Goal: Task Accomplishment & Management: Manage account settings

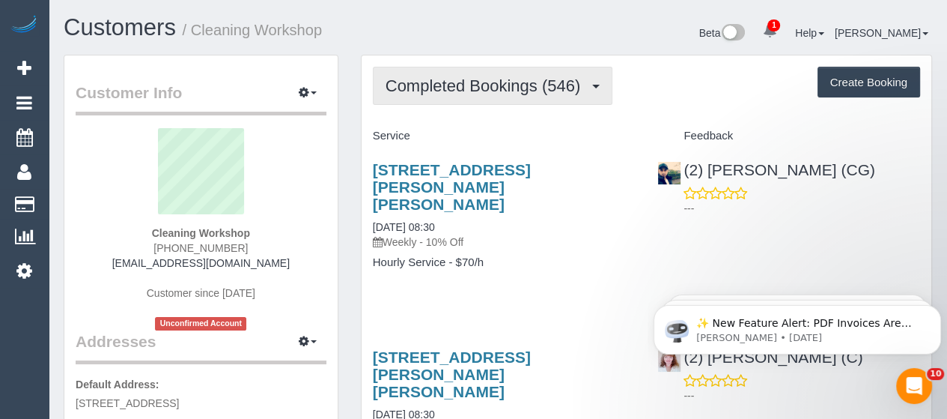
click at [466, 91] on span "Completed Bookings (546)" at bounding box center [487, 85] width 202 height 19
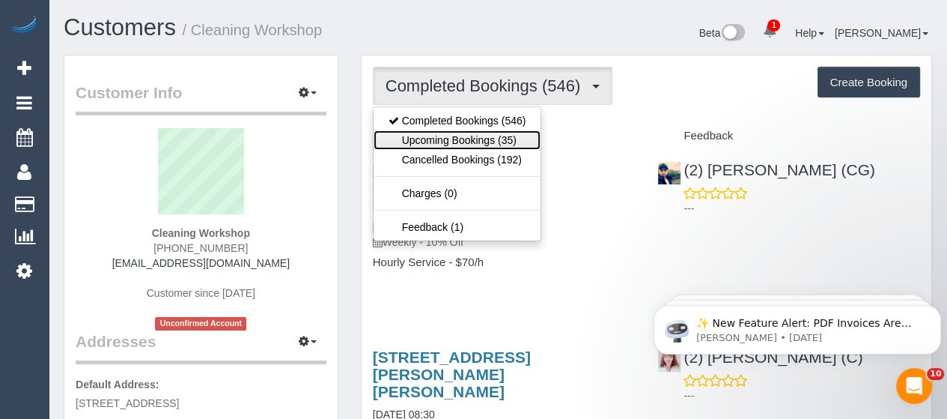
click at [458, 138] on link "Upcoming Bookings (35)" at bounding box center [458, 139] width 168 height 19
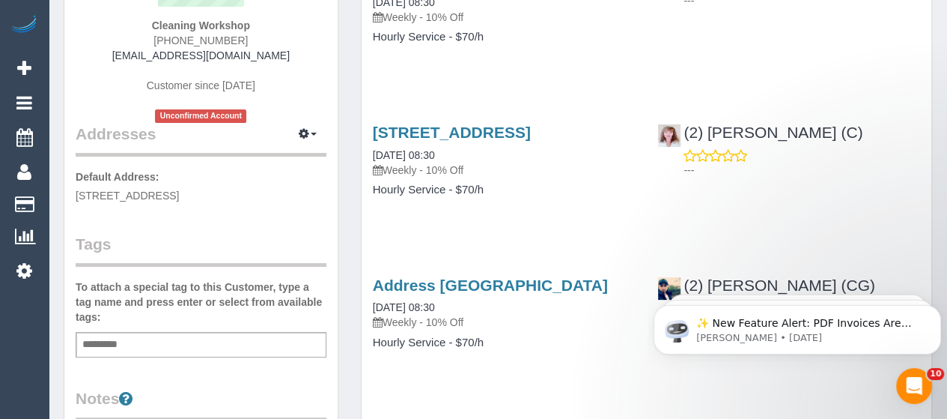
scroll to position [213, 0]
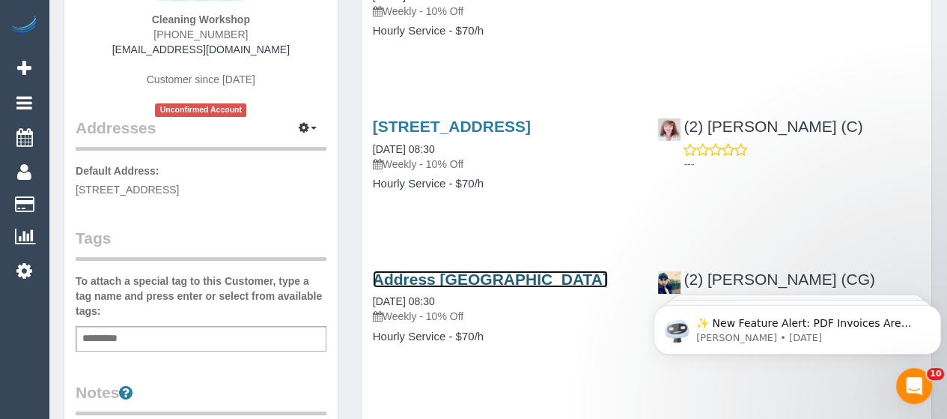
click at [421, 287] on link "Address Pending, Melbourne, VIC 3000" at bounding box center [490, 278] width 235 height 17
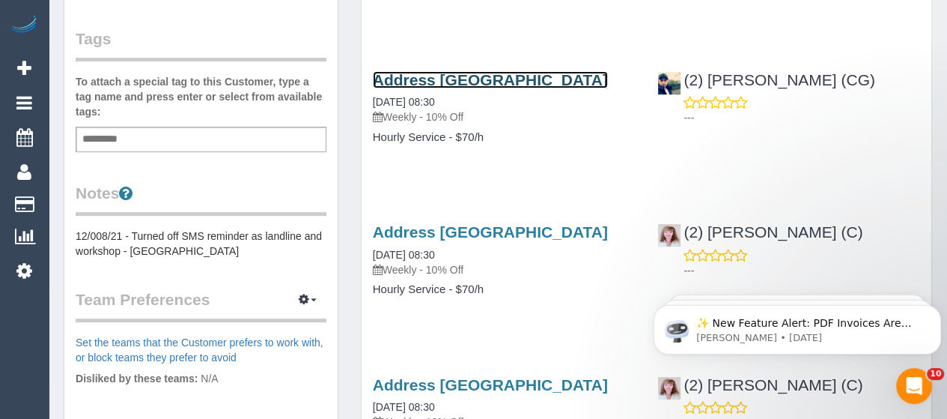
scroll to position [415, 0]
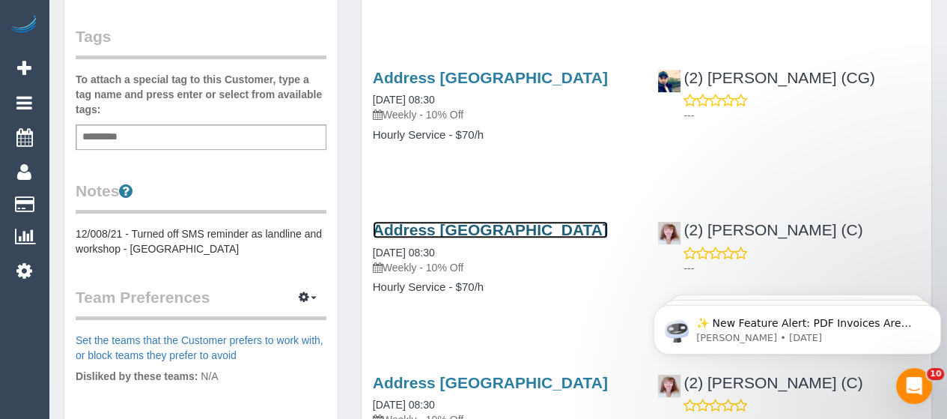
click at [428, 238] on link "Address Pending, Melbourne, VIC 3000" at bounding box center [490, 229] width 235 height 17
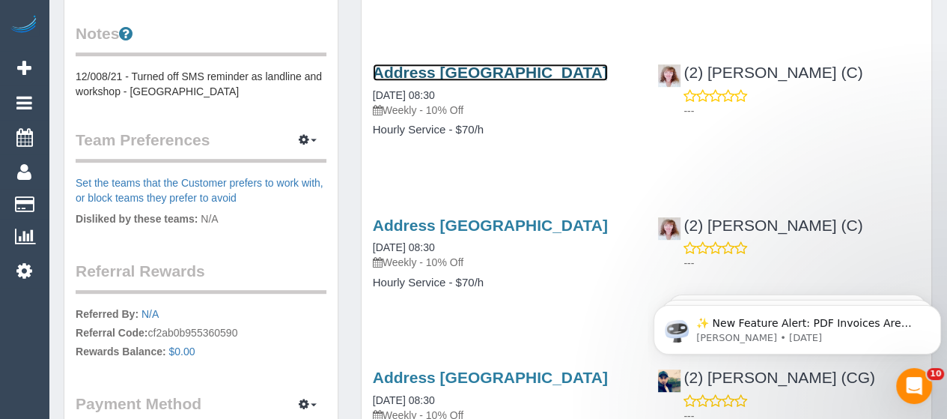
scroll to position [573, 0]
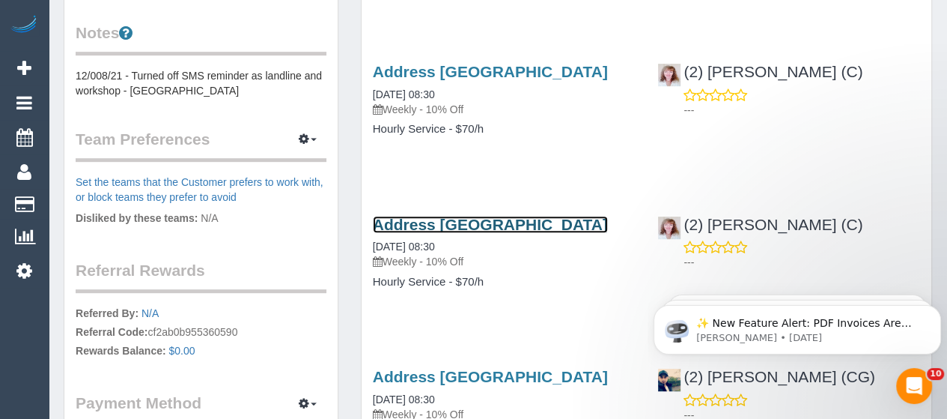
click at [416, 233] on link "Address Pending, Melbourne, VIC 3000" at bounding box center [490, 224] width 235 height 17
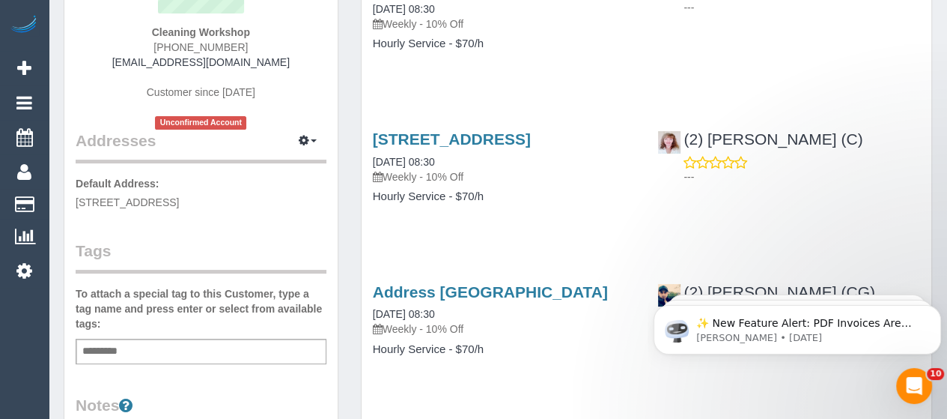
scroll to position [0, 0]
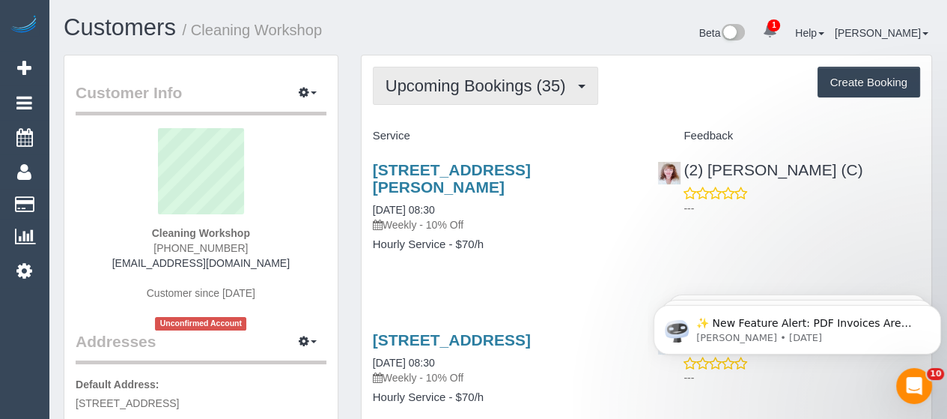
click at [431, 91] on span "Upcoming Bookings (35)" at bounding box center [480, 85] width 188 height 19
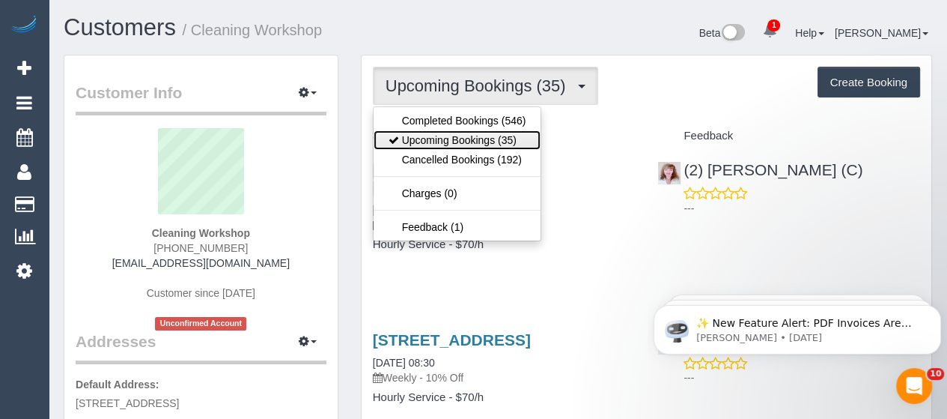
click at [424, 134] on link "Upcoming Bookings (35)" at bounding box center [458, 139] width 168 height 19
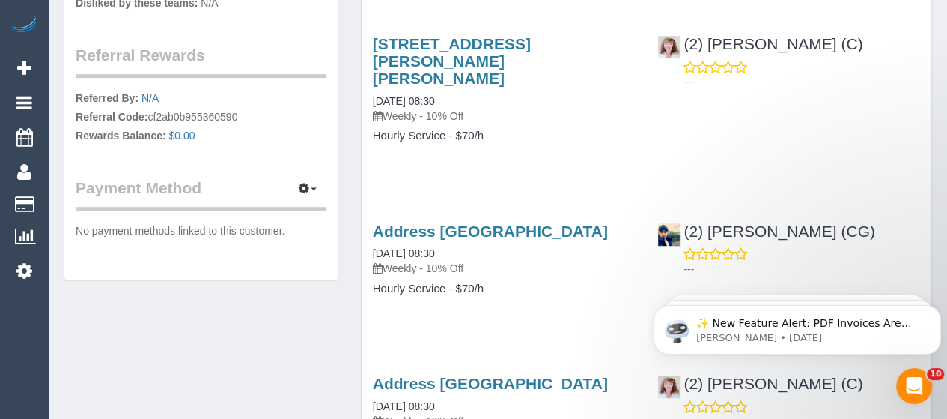
scroll to position [801, 0]
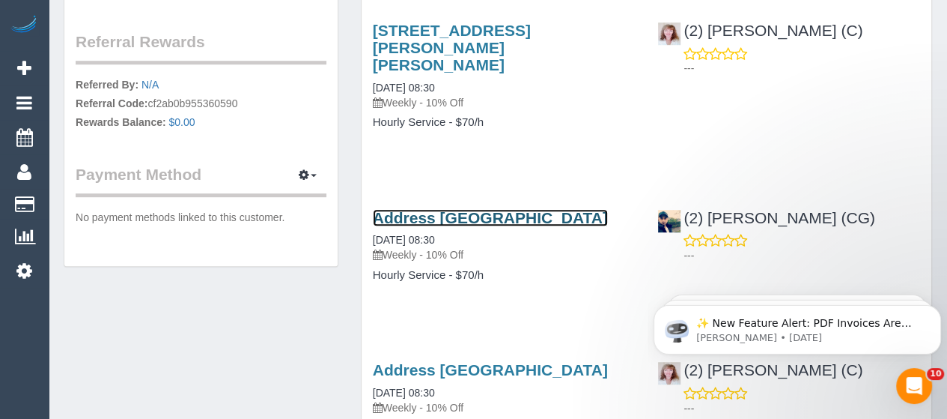
click at [488, 212] on link "Address Pending, Melbourne, VIC 3000" at bounding box center [490, 217] width 235 height 17
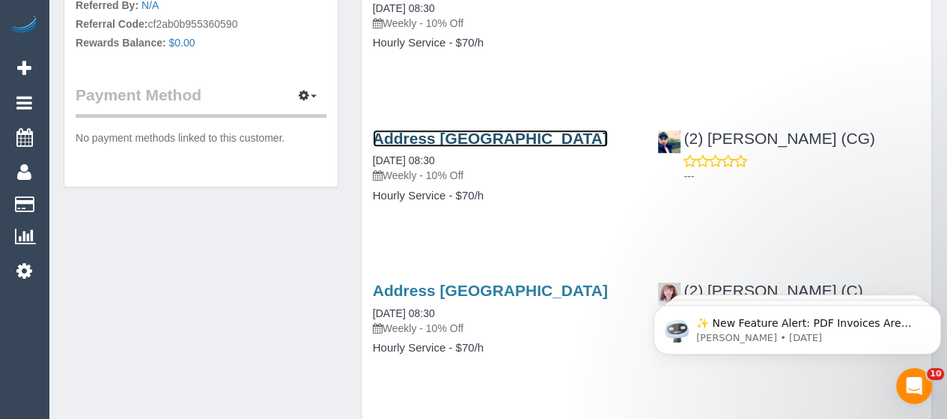
scroll to position [882, 0]
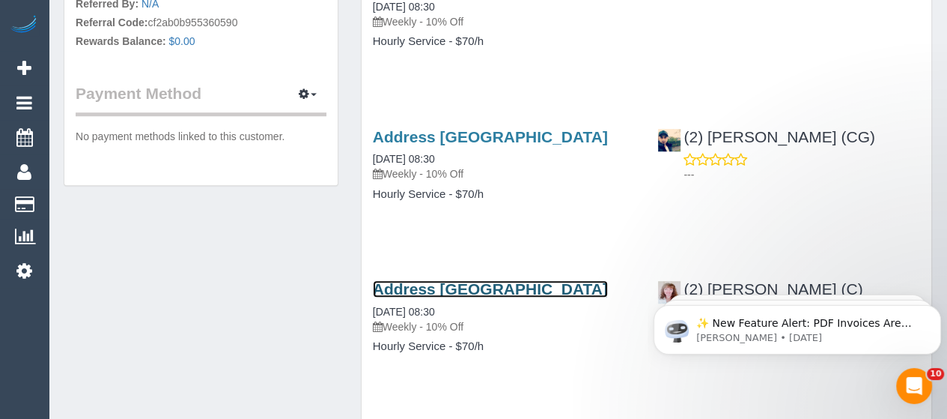
click at [496, 297] on link "Address Pending, Melbourne, VIC 3000" at bounding box center [490, 288] width 235 height 17
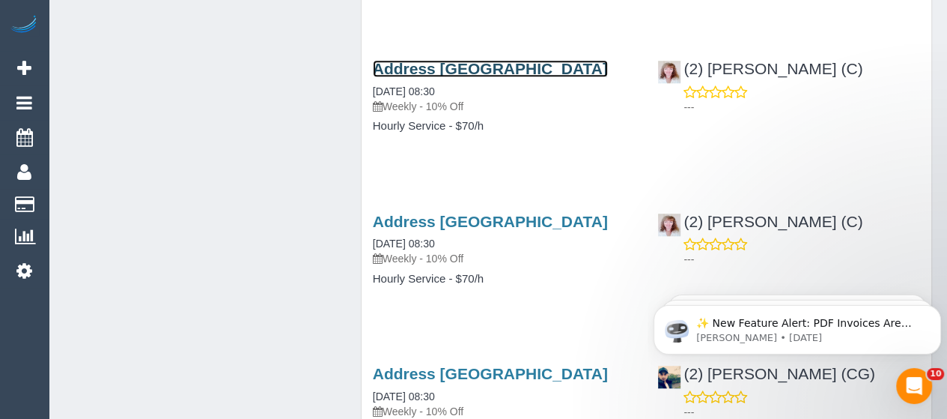
scroll to position [1103, 0]
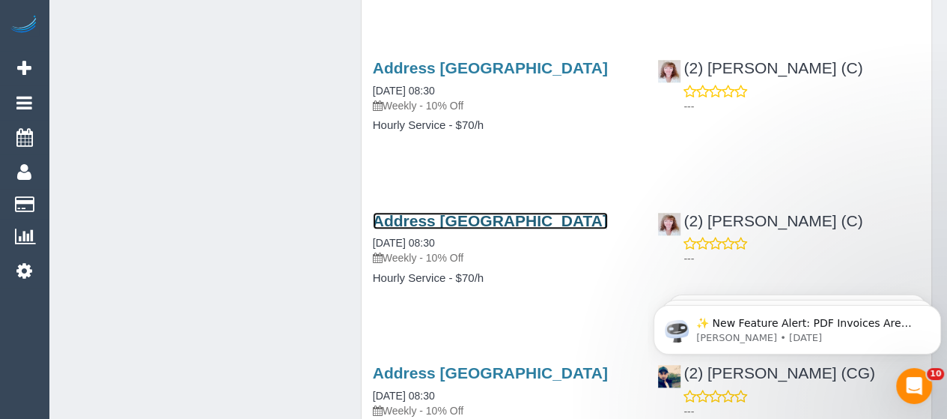
click at [475, 229] on link "Address Pending, Melbourne, VIC 3000" at bounding box center [490, 220] width 235 height 17
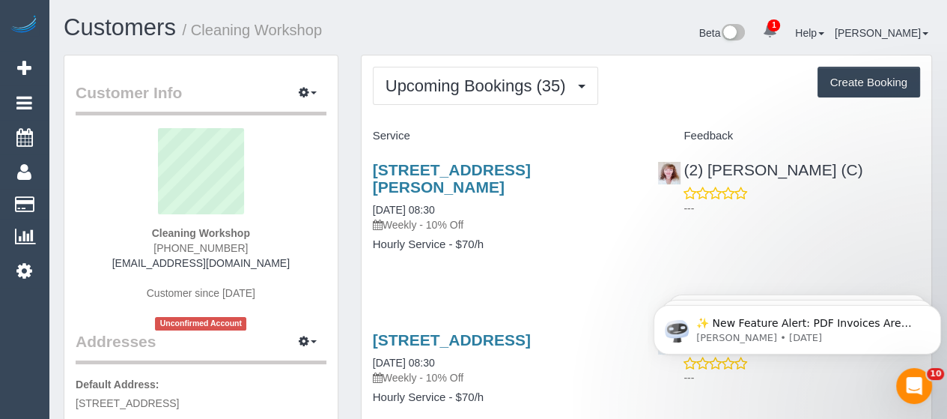
scroll to position [1, 0]
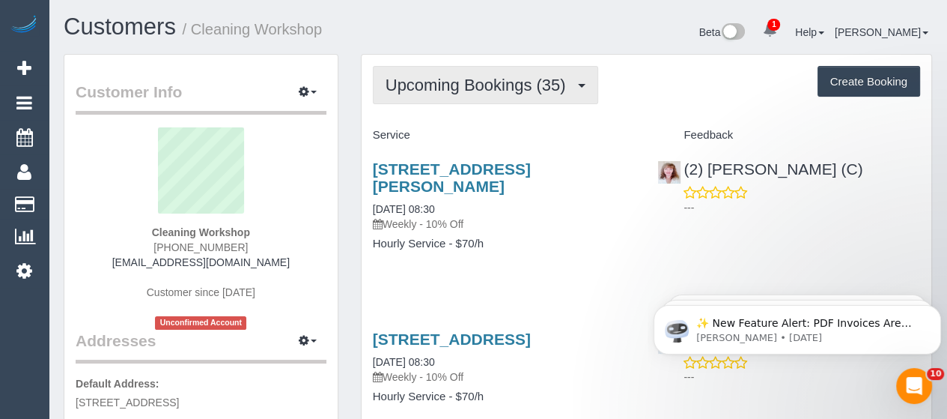
click at [550, 88] on span "Upcoming Bookings (35)" at bounding box center [480, 85] width 188 height 19
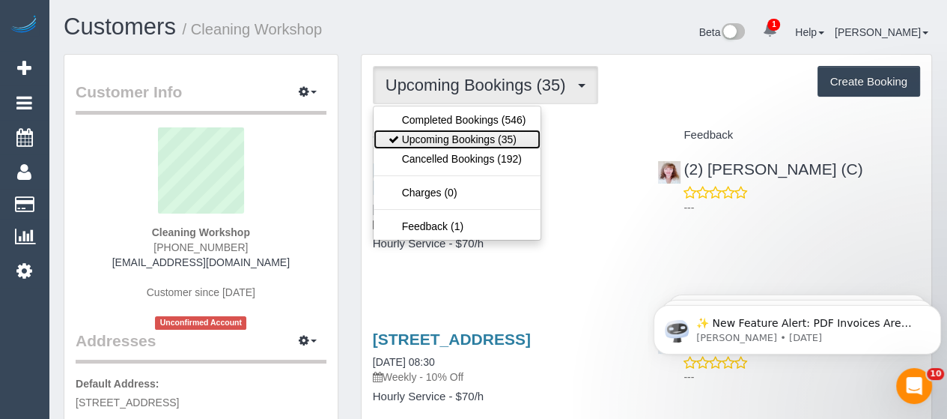
click at [474, 135] on link "Upcoming Bookings (35)" at bounding box center [458, 139] width 168 height 19
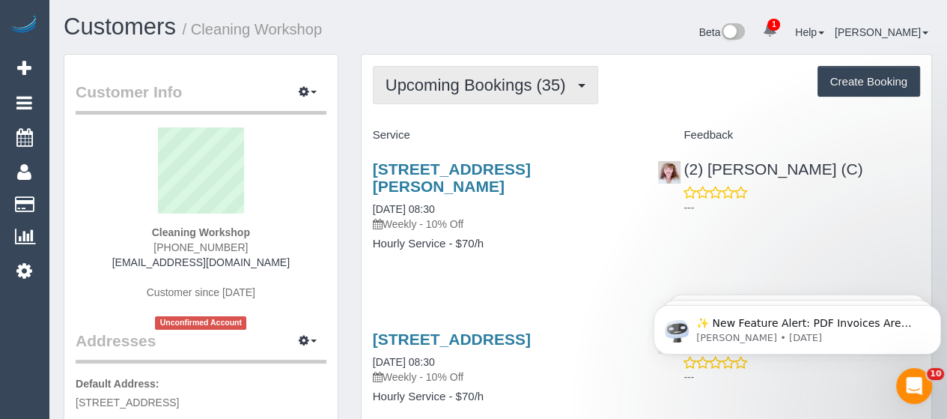
click at [448, 76] on span "Upcoming Bookings (35)" at bounding box center [480, 85] width 188 height 19
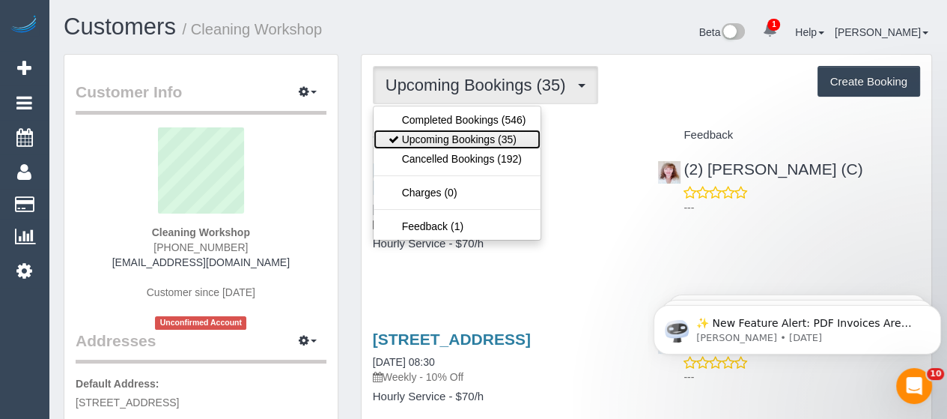
click at [425, 134] on link "Upcoming Bookings (35)" at bounding box center [458, 139] width 168 height 19
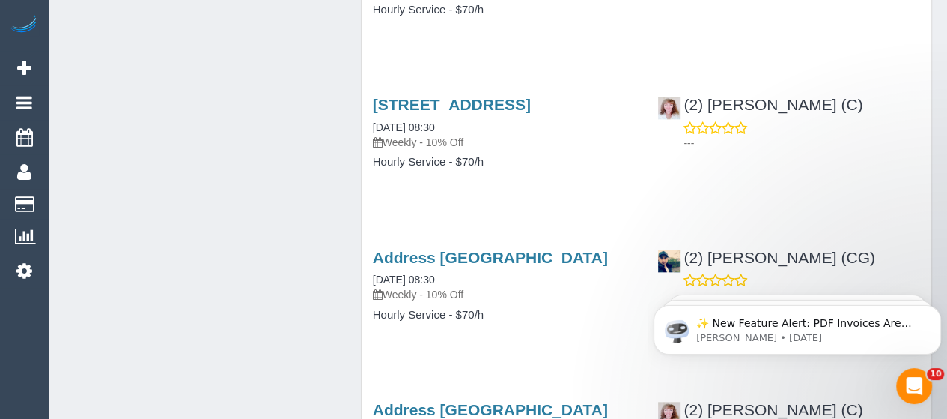
scroll to position [1259, 0]
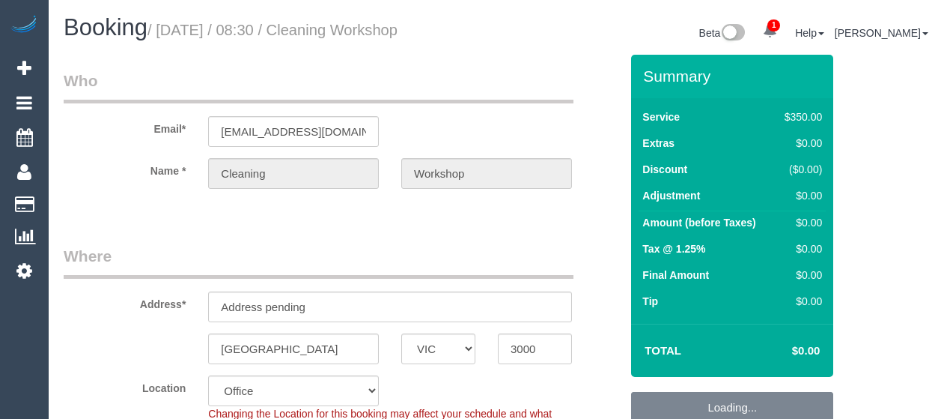
select select "VIC"
select select "300"
select select "number:28"
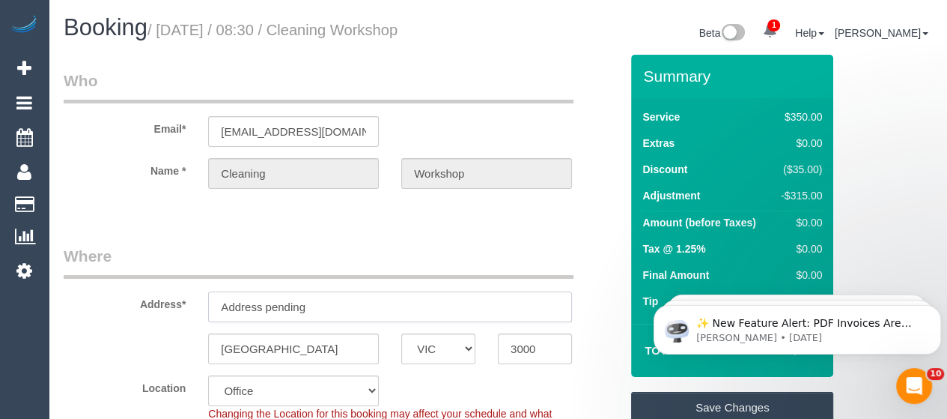
click at [334, 299] on input "Address pending" at bounding box center [390, 306] width 364 height 31
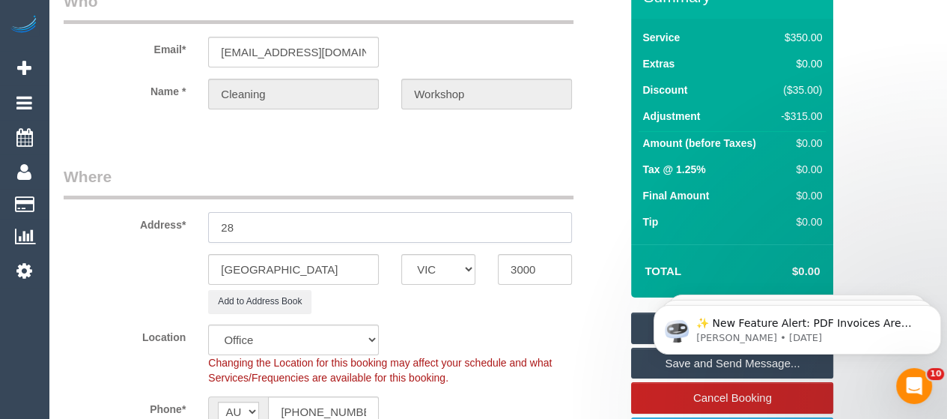
scroll to position [82, 0]
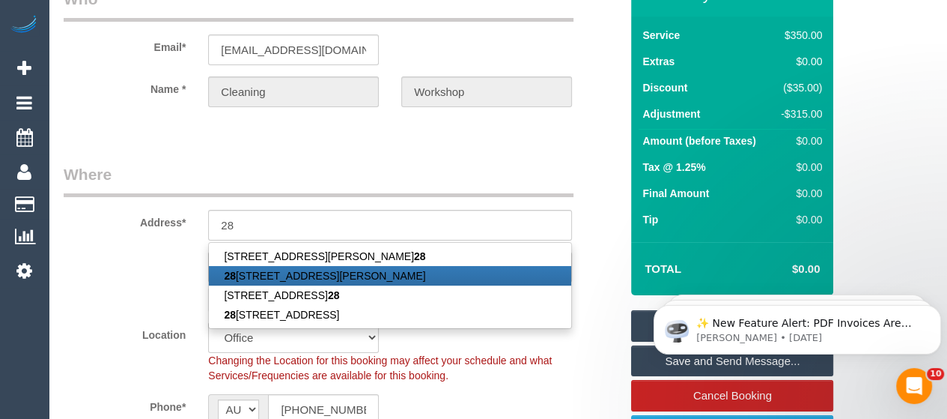
click at [332, 269] on link "28 Lamour Avenue, South Morang, VIC 3752" at bounding box center [390, 275] width 362 height 19
type input "28 Lamour Avenue"
type input "South Morang"
type input "3752"
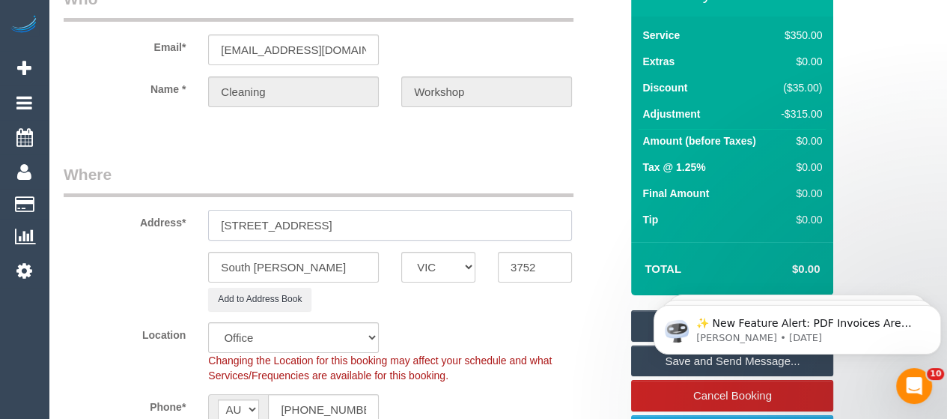
select select "51"
select select "object:3399"
click at [644, 312] on link "Save Changes" at bounding box center [732, 325] width 202 height 31
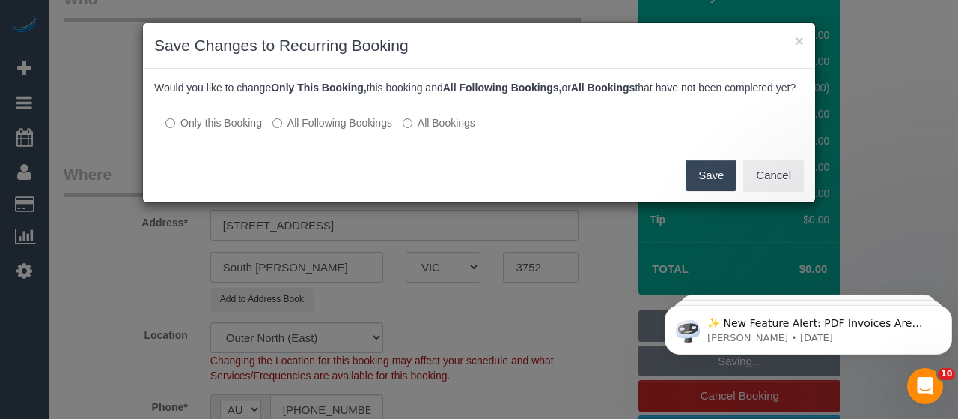
click at [711, 189] on button "Save" at bounding box center [711, 174] width 51 height 31
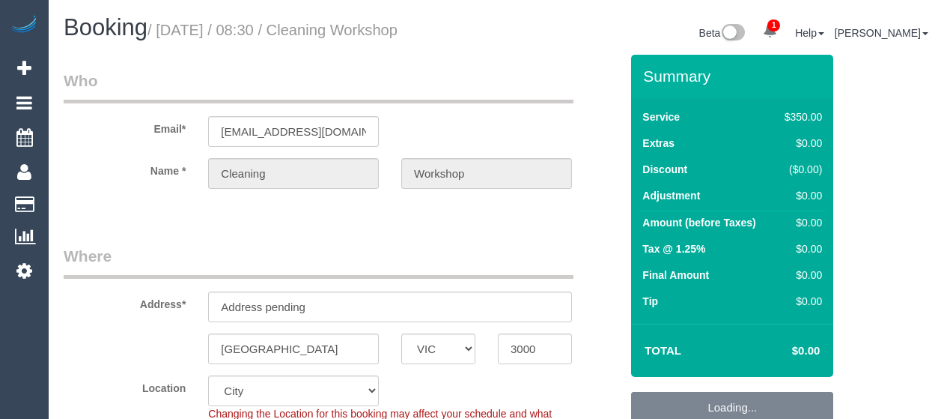
select select "VIC"
select select "300"
select select "number:28"
click at [271, 296] on input "Address pending" at bounding box center [390, 306] width 364 height 31
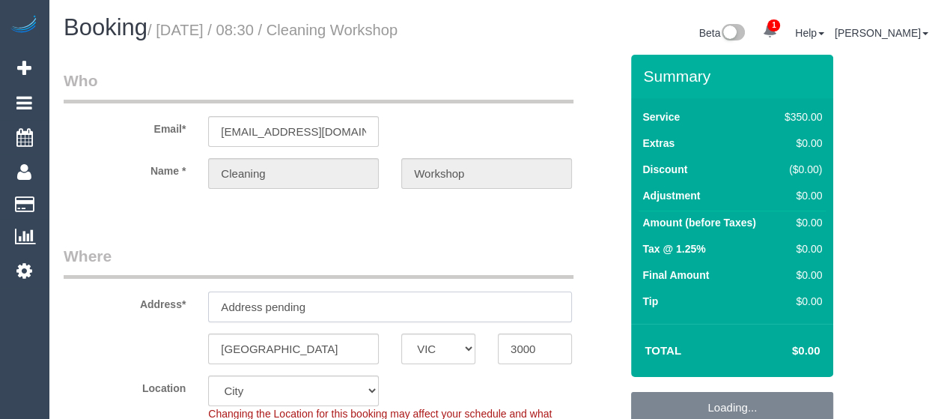
click at [271, 296] on input "Address pending" at bounding box center [390, 306] width 364 height 31
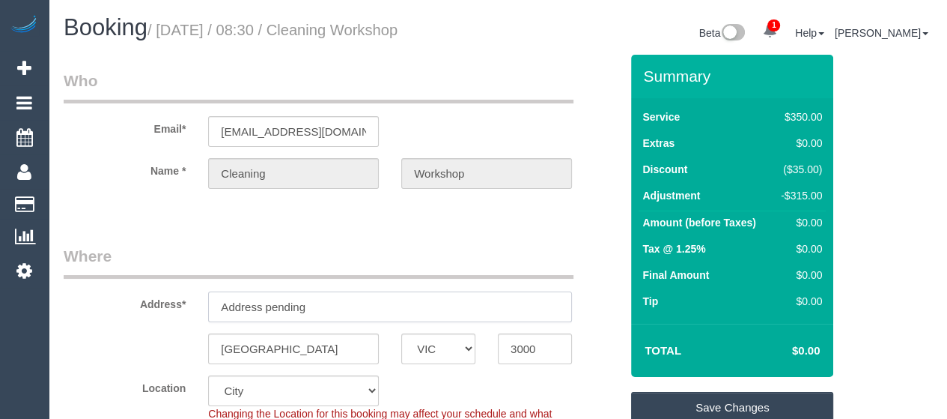
click at [272, 302] on input "Address pending" at bounding box center [390, 306] width 364 height 31
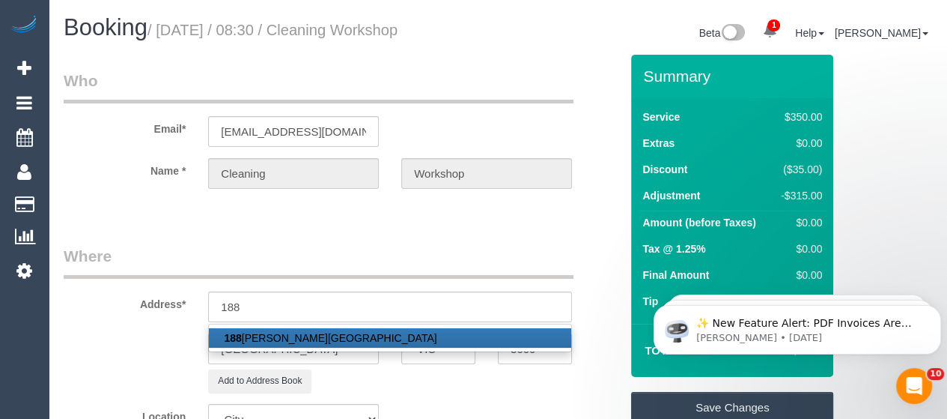
click at [299, 332] on link "188 Buckley Street, Essendon, VIC 3040" at bounding box center [390, 337] width 362 height 19
type input "188 Buckley Street"
type input "Essendon"
type input "3040"
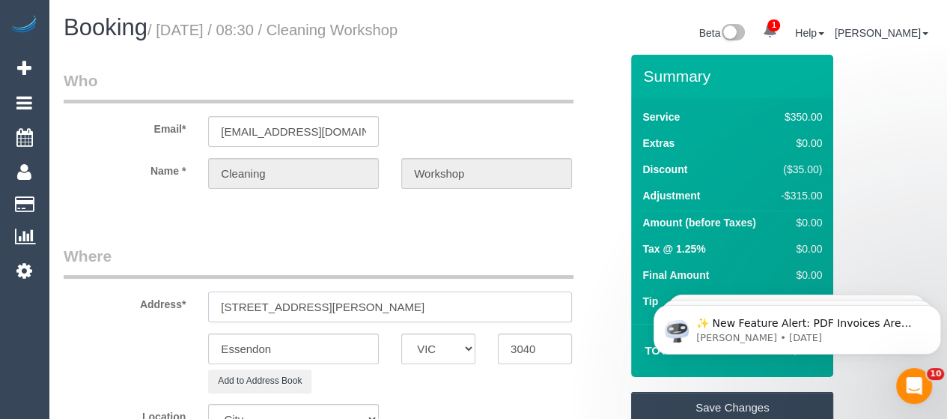
select select "59"
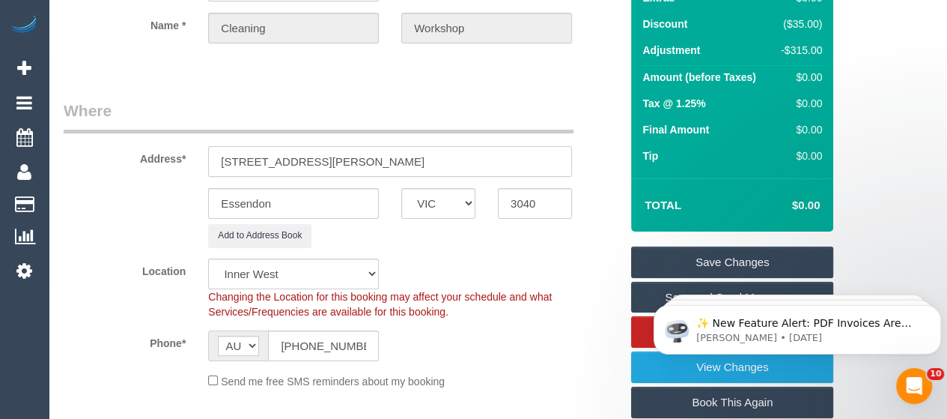
scroll to position [148, 0]
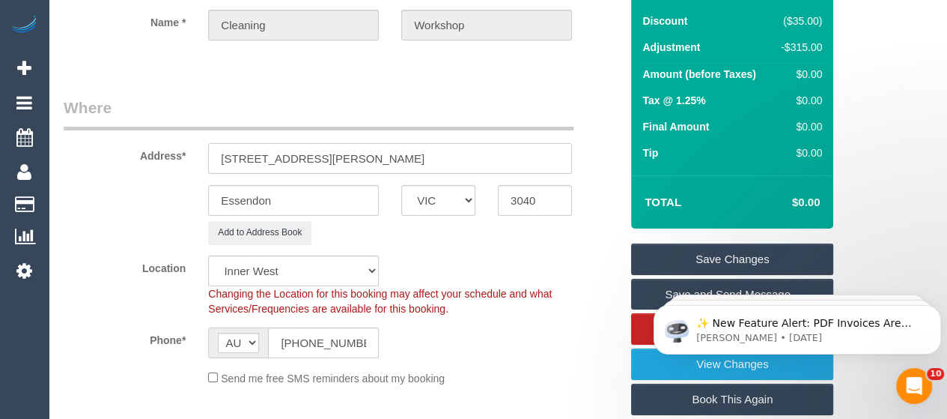
select select "object:1650"
click at [669, 253] on link "Save Changes" at bounding box center [732, 258] width 202 height 31
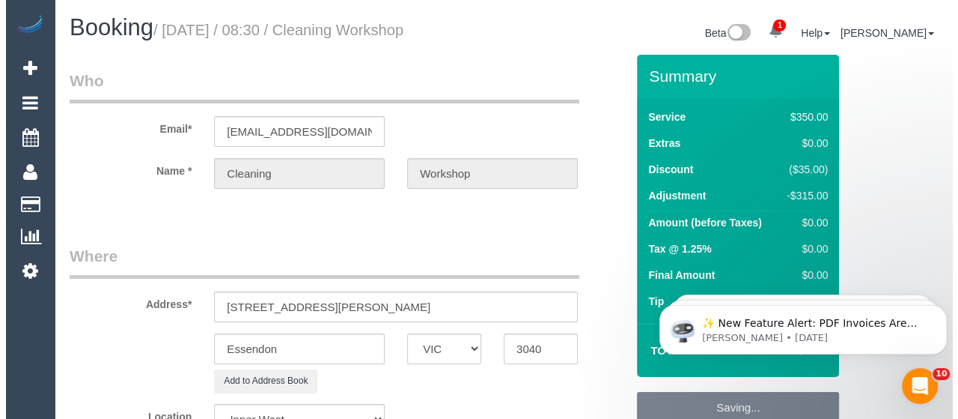
scroll to position [1, 0]
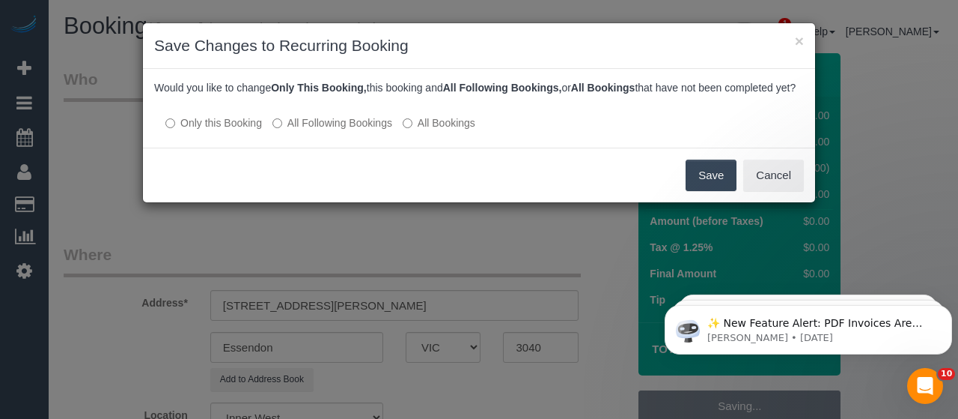
click at [700, 191] on button "Save" at bounding box center [711, 174] width 51 height 31
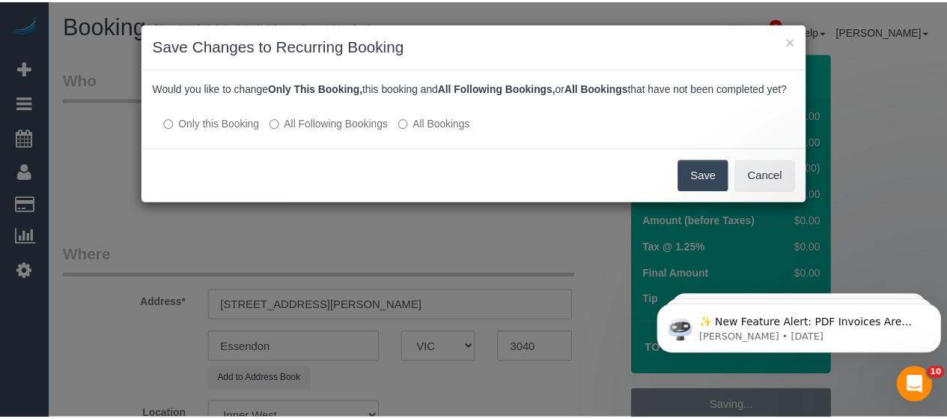
scroll to position [3, 0]
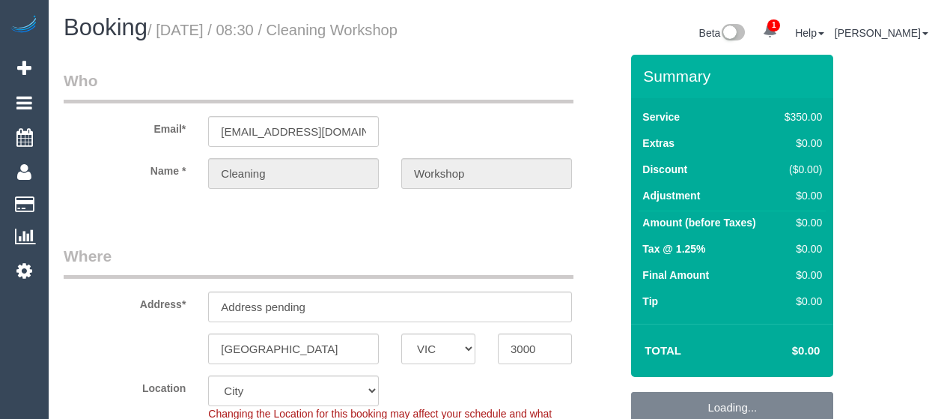
select select "VIC"
select select "300"
select select "number:28"
click at [305, 302] on input "Address pending" at bounding box center [390, 306] width 364 height 31
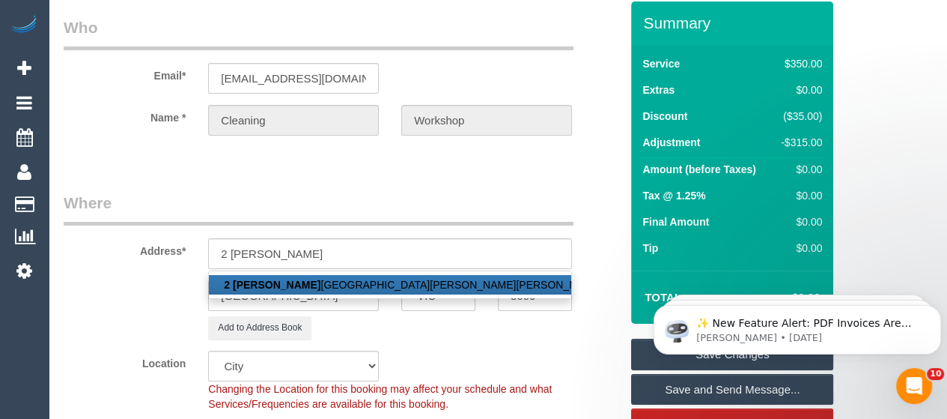
click at [255, 280] on strong "2 Bardol" at bounding box center [272, 285] width 97 height 12
type input "2 Bardolph Street"
type input "Glen Iris"
type input "3146"
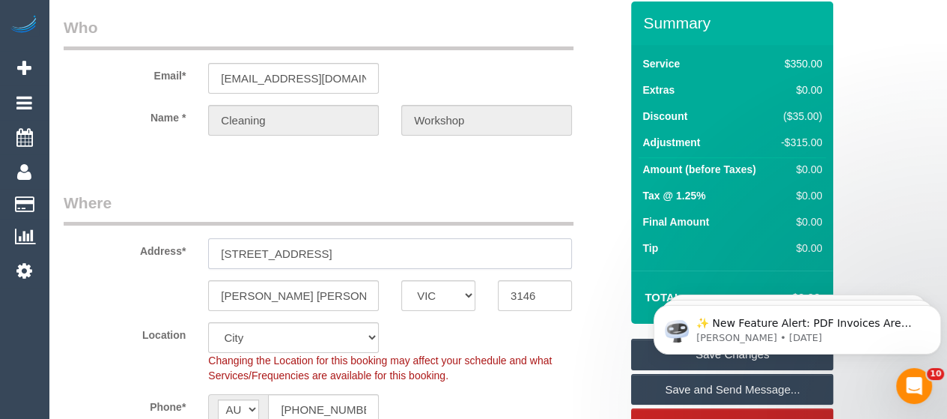
select select "55"
click at [650, 357] on link "Save Changes" at bounding box center [732, 353] width 202 height 31
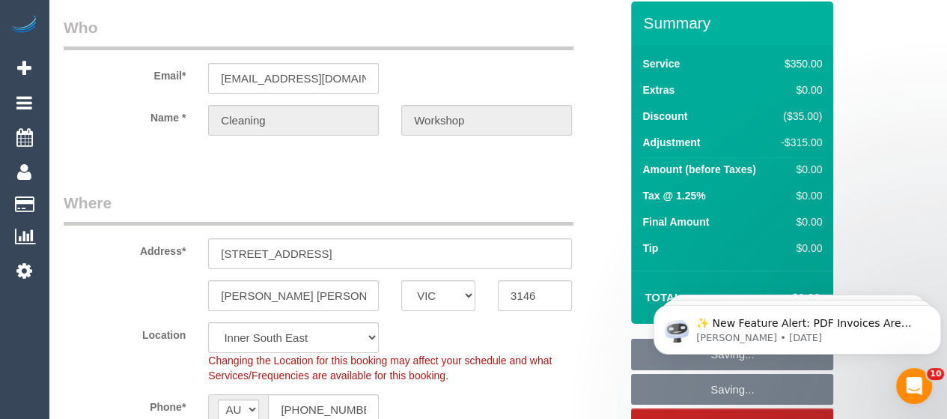
select select "object:1650"
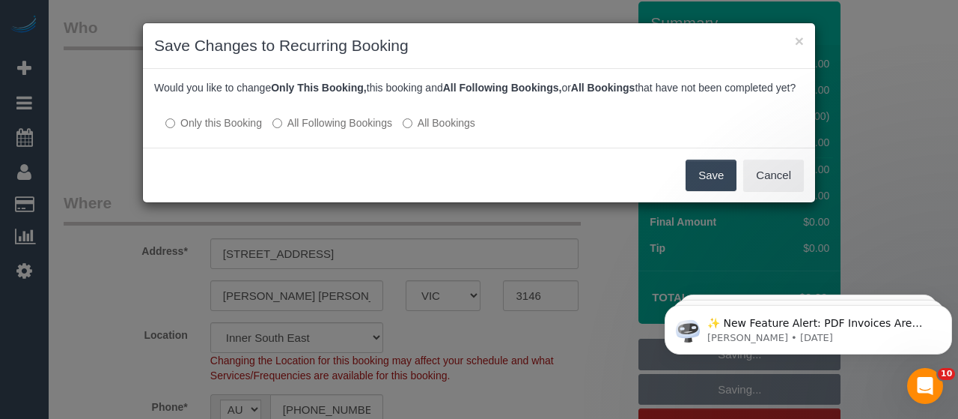
click at [713, 191] on button "Save" at bounding box center [711, 174] width 51 height 31
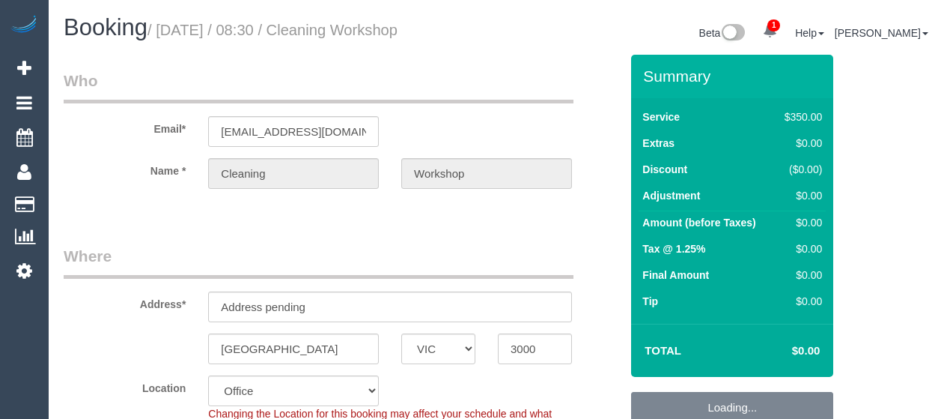
select select "VIC"
select select "300"
select select "number:28"
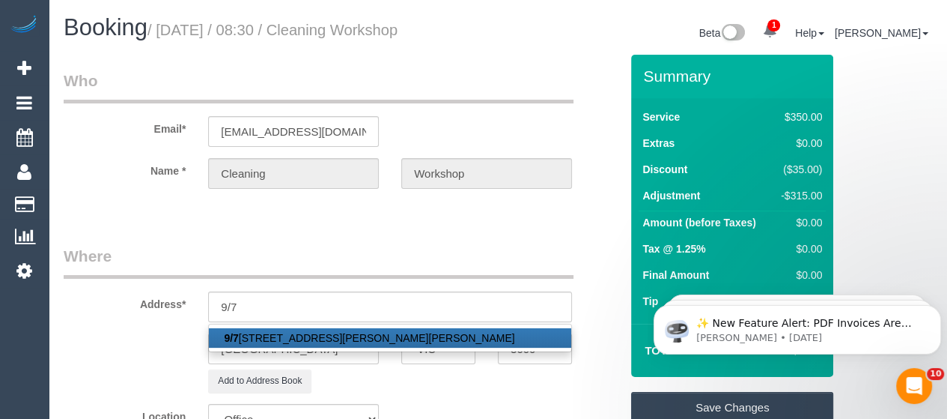
click at [344, 332] on link "[STREET_ADDRESS][PERSON_NAME][PERSON_NAME]" at bounding box center [390, 337] width 362 height 19
type input "[STREET_ADDRESS][PERSON_NAME]"
type input "[PERSON_NAME]"
type input "3072"
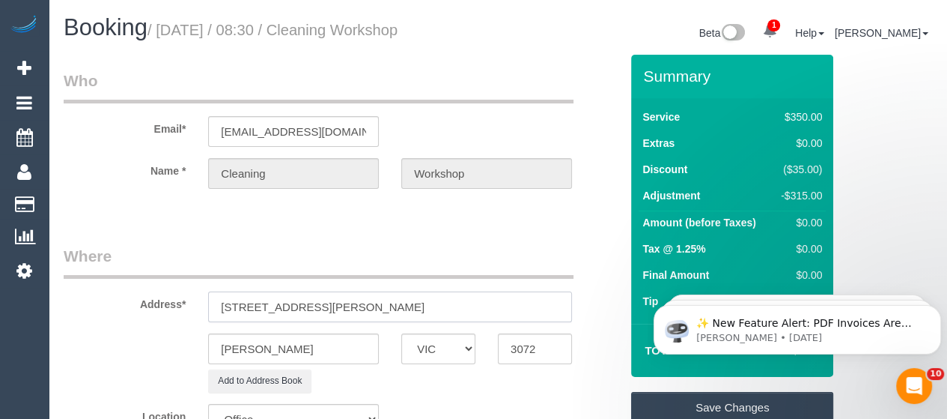
select select "60"
select select "object:3390"
click at [662, 401] on link "Save Changes" at bounding box center [732, 407] width 202 height 31
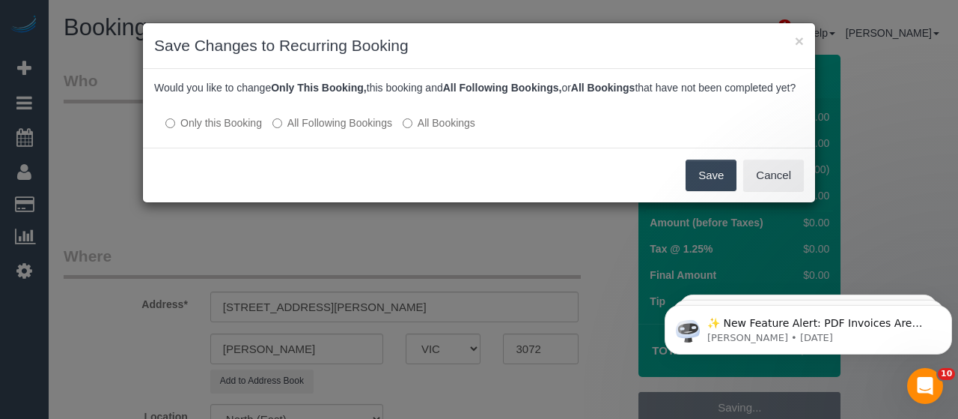
click at [708, 189] on button "Save" at bounding box center [711, 174] width 51 height 31
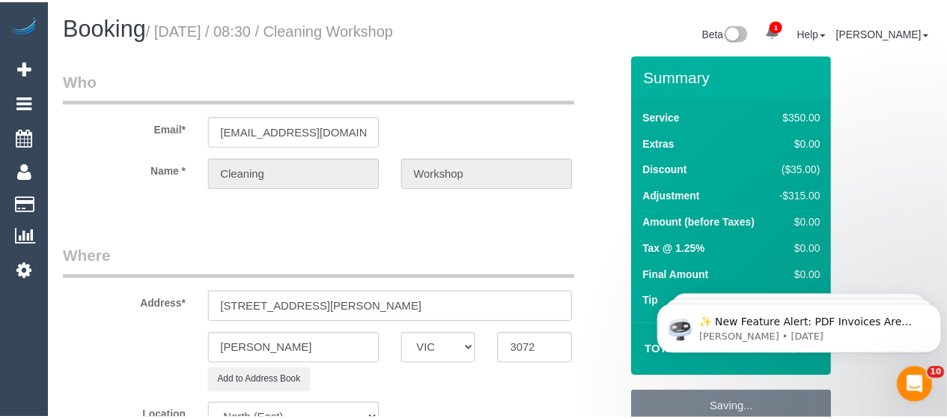
scroll to position [3, 0]
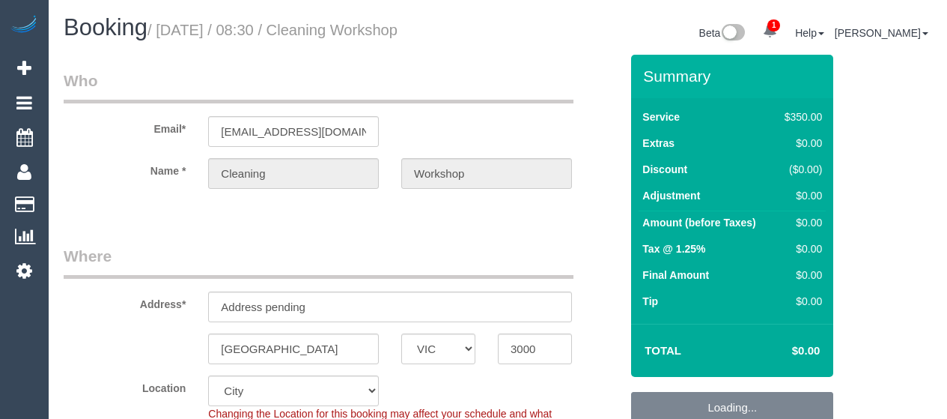
select select "VIC"
select select "300"
select select "number:28"
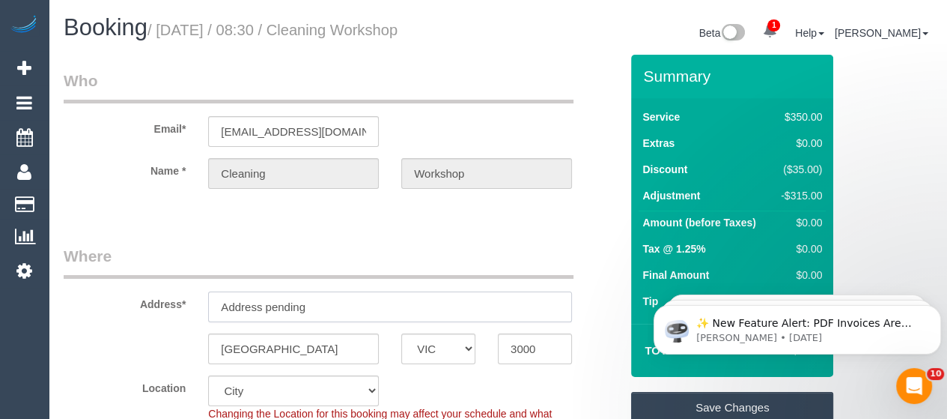
click at [274, 305] on input "Address pending" at bounding box center [390, 306] width 364 height 31
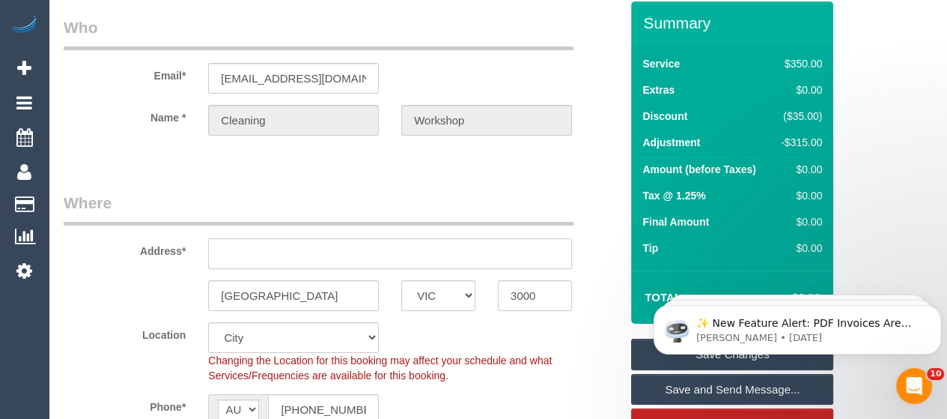
scroll to position [56, 0]
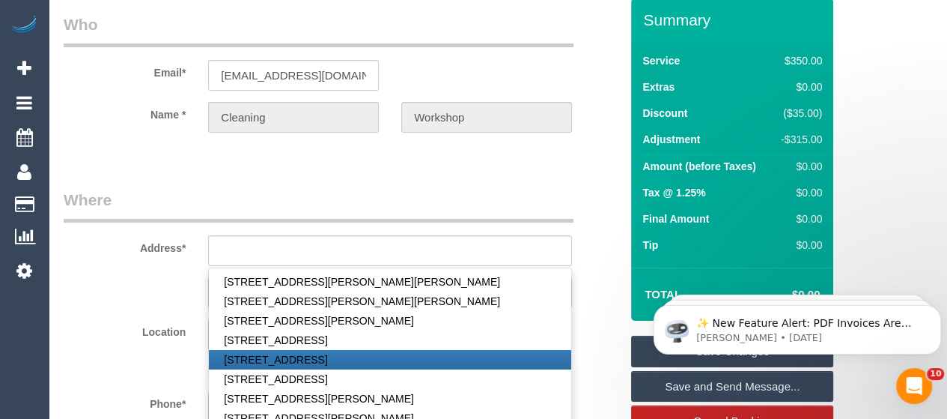
click at [305, 357] on link "[STREET_ADDRESS]" at bounding box center [390, 359] width 362 height 19
type input "[STREET_ADDRESS]"
type input "Maribyrnong"
type input "3032"
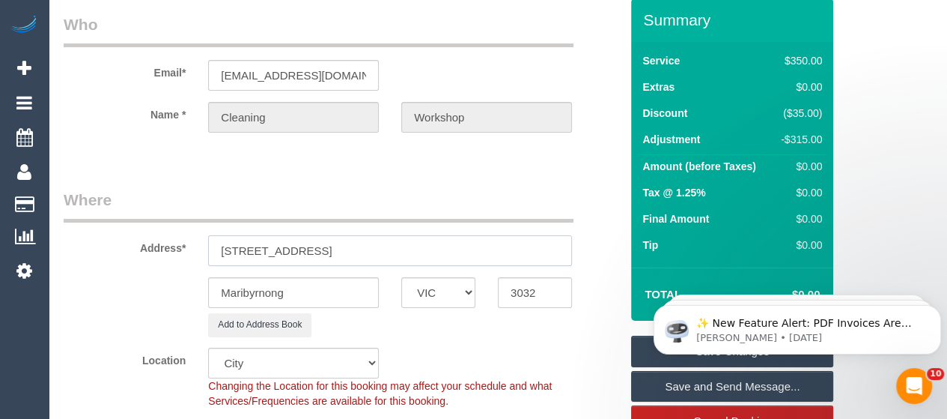
select select "59"
click at [647, 352] on link "Save Changes" at bounding box center [732, 350] width 202 height 31
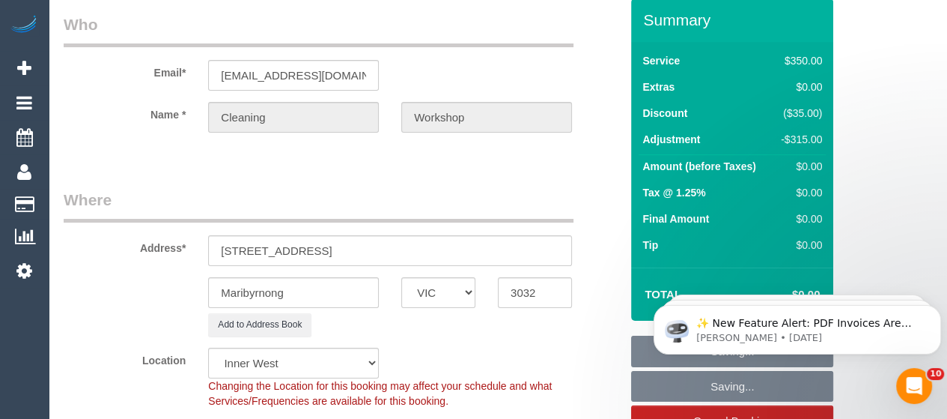
select select "object:1701"
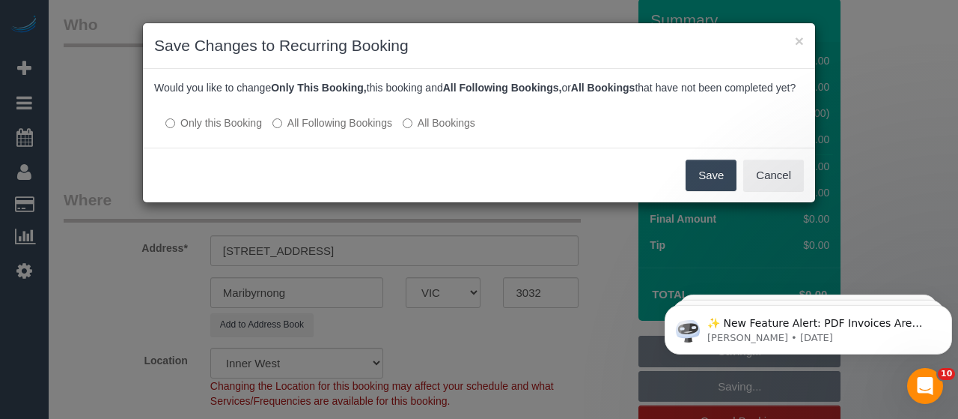
click at [699, 190] on button "Save" at bounding box center [711, 174] width 51 height 31
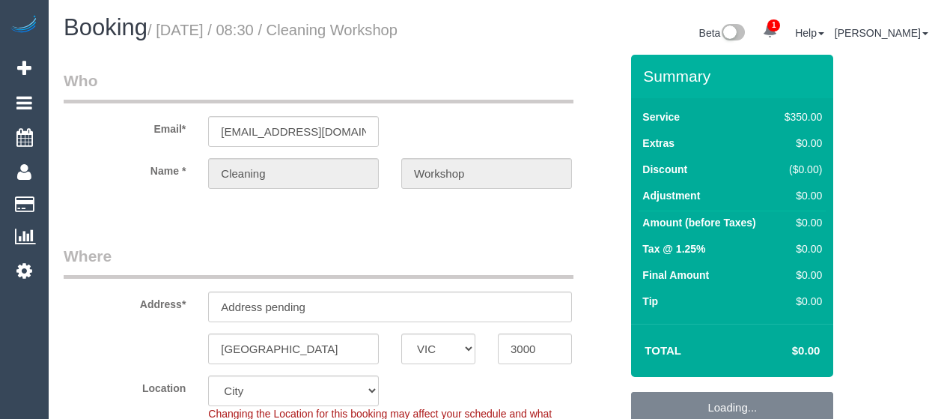
select select "VIC"
select select "300"
select select "number:28"
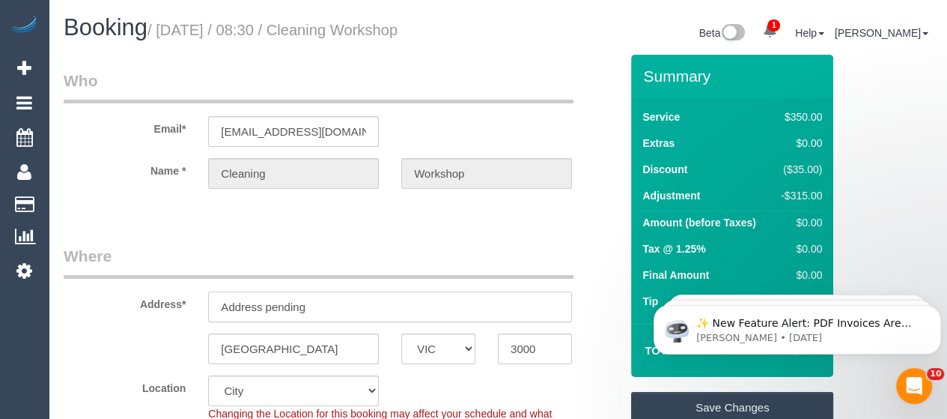
click at [290, 308] on input "Address pending" at bounding box center [390, 306] width 364 height 31
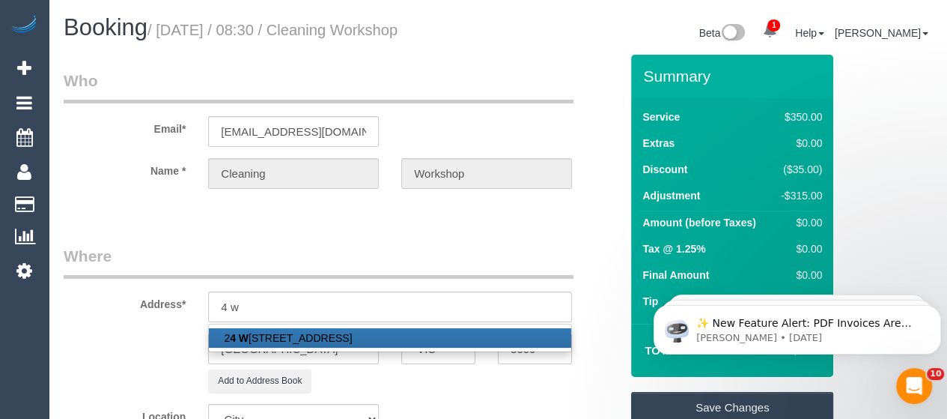
click at [291, 333] on link "[STREET_ADDRESS]" at bounding box center [390, 337] width 362 height 19
type input "[STREET_ADDRESS]"
type input "Balwyn North"
type input "3104"
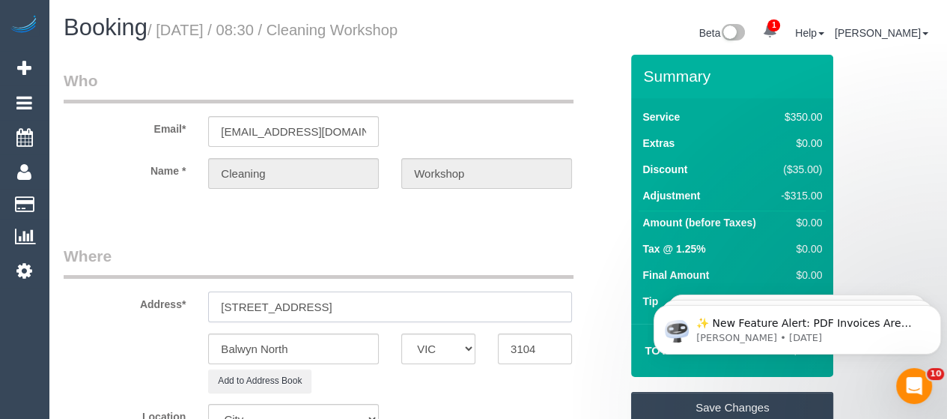
select select "58"
click at [693, 407] on link "Save Changes" at bounding box center [732, 407] width 202 height 31
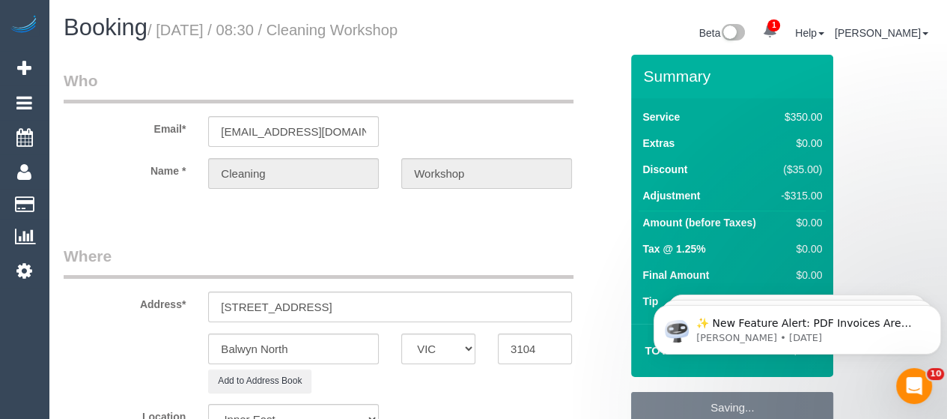
select select "object:1650"
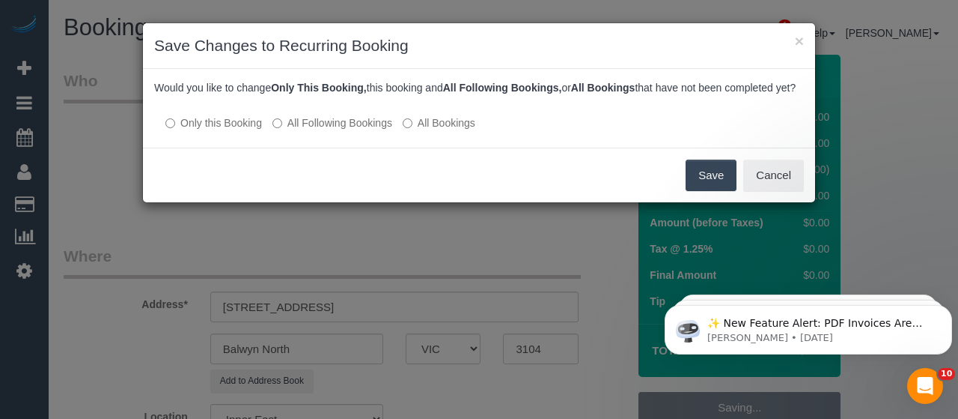
click at [699, 176] on button "Save" at bounding box center [711, 174] width 51 height 31
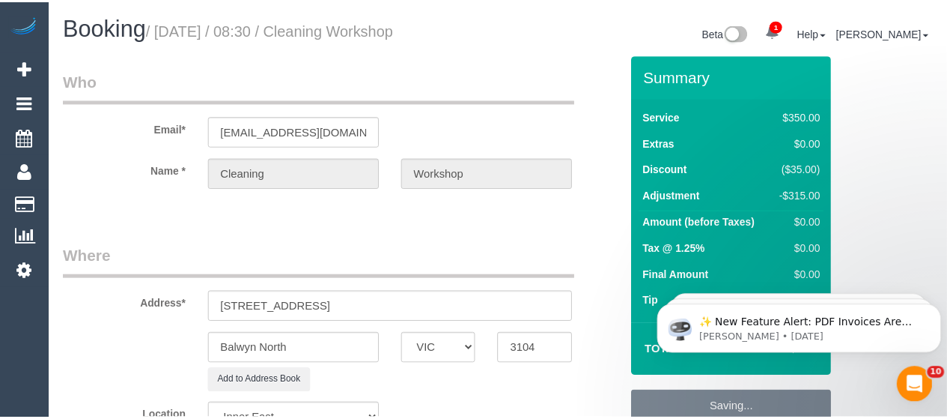
scroll to position [3, 0]
